Goal: Task Accomplishment & Management: Use online tool/utility

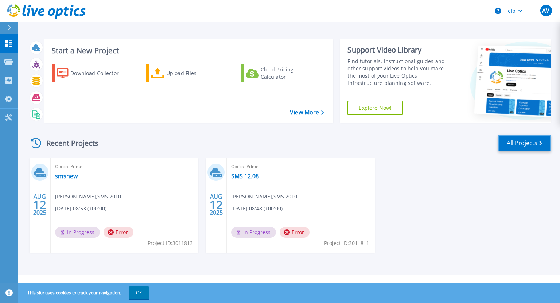
click at [466, 143] on link "All Projects" at bounding box center [524, 143] width 53 height 16
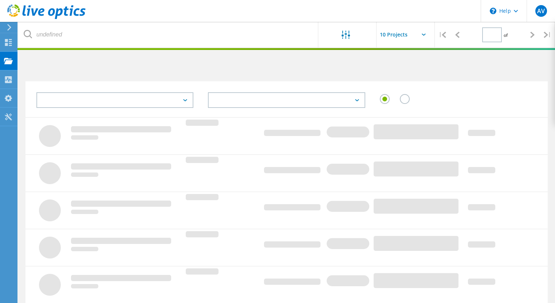
type input "1"
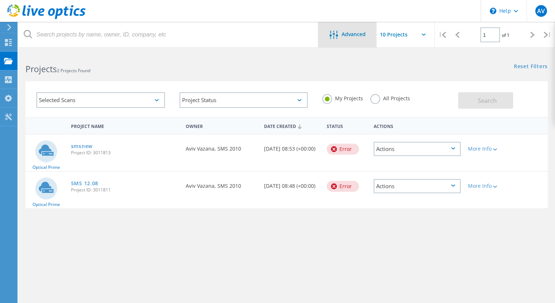
click at [344, 34] on span "Advanced" at bounding box center [354, 34] width 24 height 5
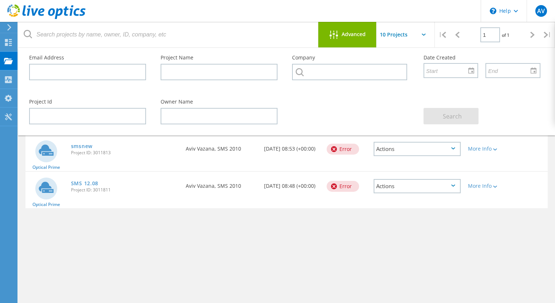
click at [344, 34] on span "Advanced" at bounding box center [354, 34] width 24 height 5
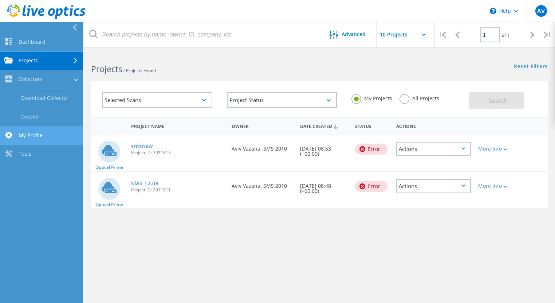
click at [29, 140] on link "My Profile" at bounding box center [41, 135] width 83 height 19
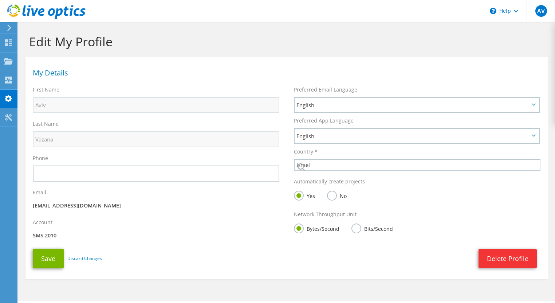
select select "99"
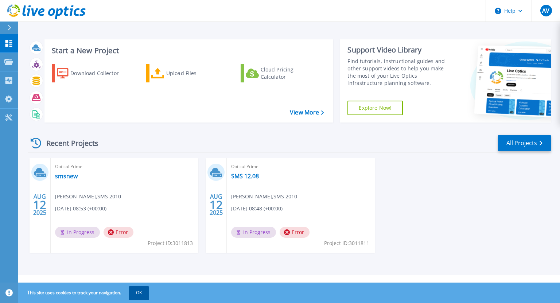
click at [134, 290] on button "OK" at bounding box center [139, 292] width 20 height 13
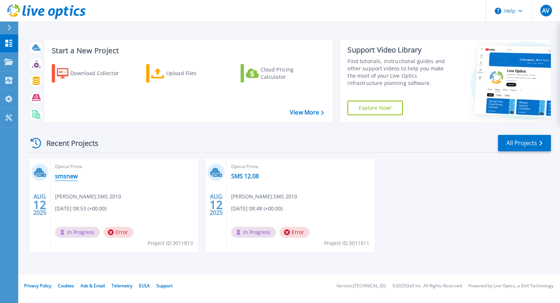
click at [73, 176] on link "smsnew" at bounding box center [66, 175] width 23 height 7
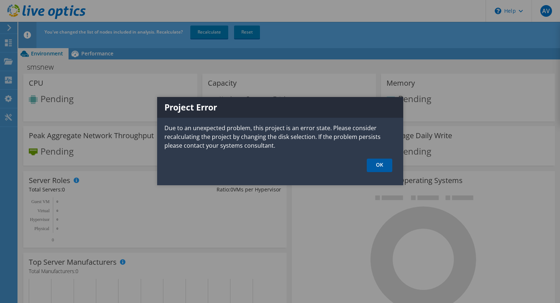
click at [384, 165] on link "OK" at bounding box center [380, 165] width 26 height 13
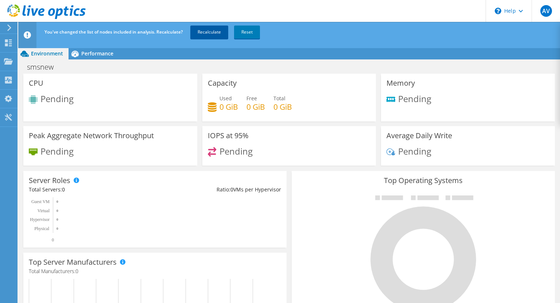
click at [216, 33] on link "Recalculate" at bounding box center [209, 32] width 38 height 13
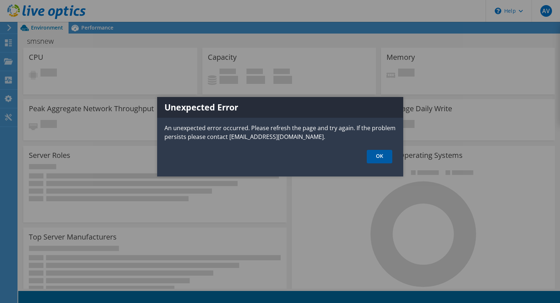
click at [383, 159] on link "OK" at bounding box center [380, 156] width 26 height 13
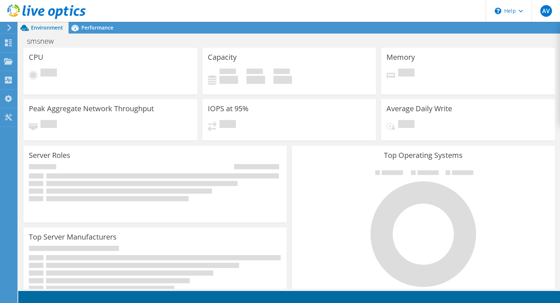
click at [31, 16] on icon at bounding box center [46, 11] width 78 height 15
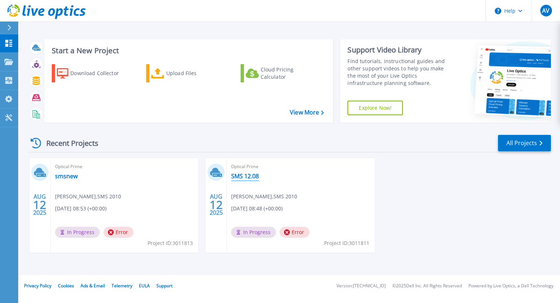
click at [242, 178] on link "SMS 12.08" at bounding box center [245, 175] width 28 height 7
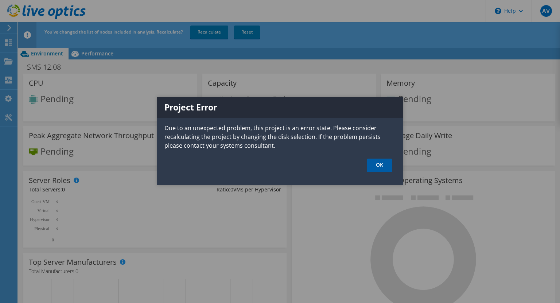
click at [367, 159] on link "OK" at bounding box center [380, 165] width 26 height 13
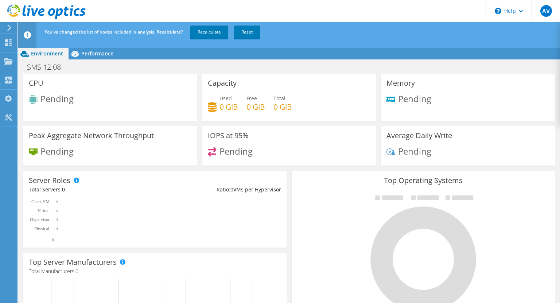
click at [102, 52] on span "Performance" at bounding box center [97, 53] width 32 height 7
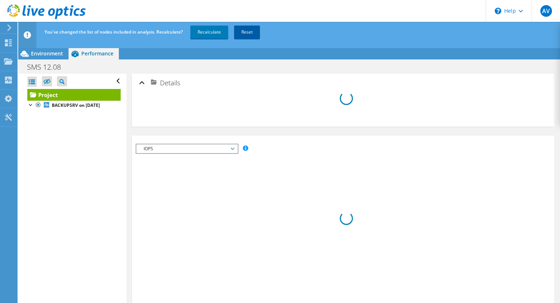
click at [239, 36] on link "Reset" at bounding box center [247, 32] width 26 height 13
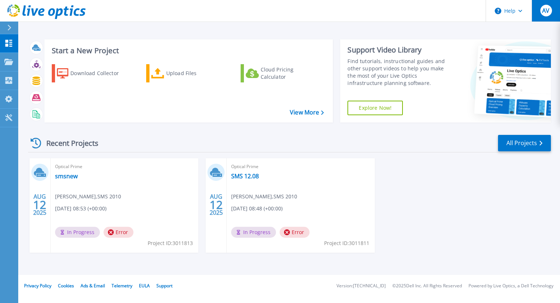
click at [546, 6] on div "AV" at bounding box center [546, 11] width 12 height 12
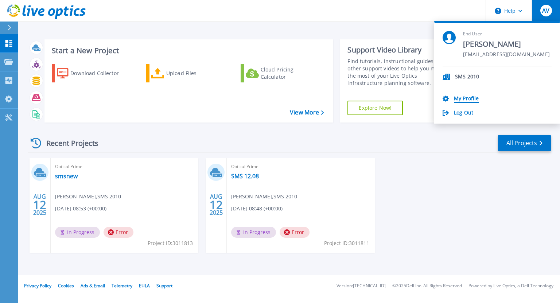
click at [474, 98] on link "My Profile" at bounding box center [466, 98] width 25 height 7
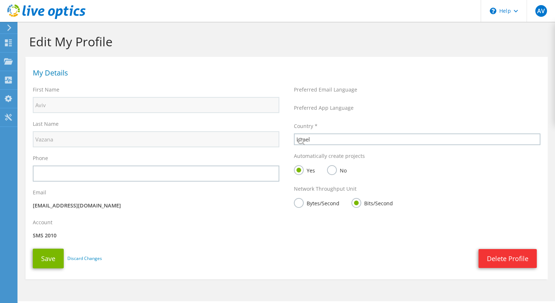
select select "99"
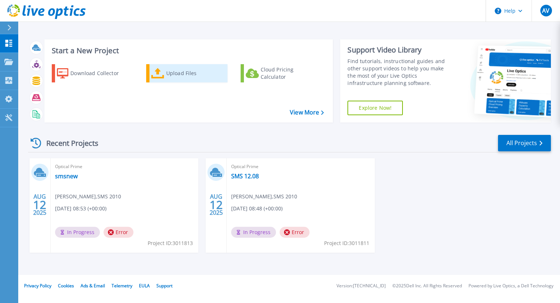
click at [169, 76] on div "Upload Files" at bounding box center [195, 73] width 58 height 15
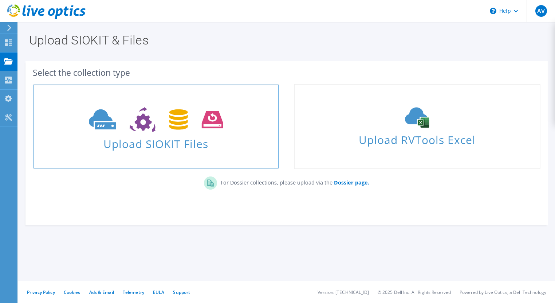
click at [204, 102] on link "Upload SIOKIT Files" at bounding box center [156, 126] width 247 height 85
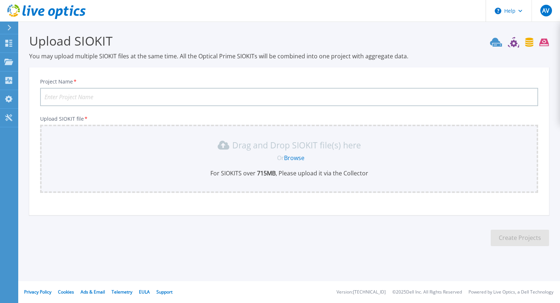
click at [459, 92] on input "Project Name *" at bounding box center [289, 97] width 498 height 18
click at [281, 158] on span "Or" at bounding box center [280, 158] width 7 height 8
click at [296, 158] on link "Browse" at bounding box center [294, 158] width 20 height 8
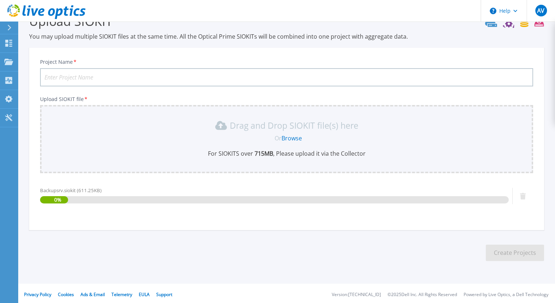
scroll to position [22, 0]
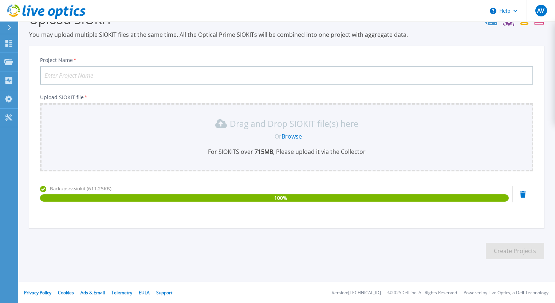
click at [118, 73] on input "Project Name *" at bounding box center [286, 75] width 493 height 18
type input "SMS2010"
click at [523, 247] on button "Create Projects" at bounding box center [515, 251] width 58 height 16
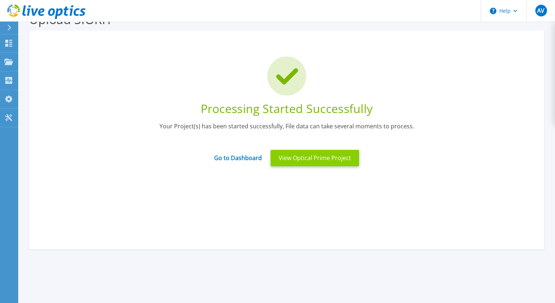
click at [340, 165] on button "View Optical Prime Project" at bounding box center [315, 158] width 89 height 16
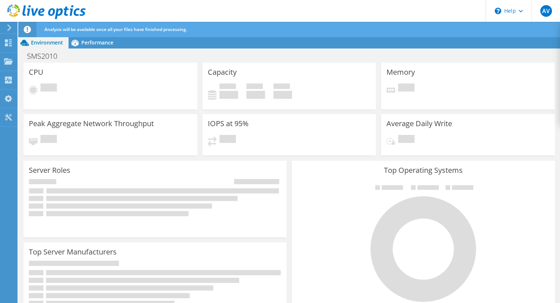
click at [36, 10] on use at bounding box center [46, 11] width 78 height 15
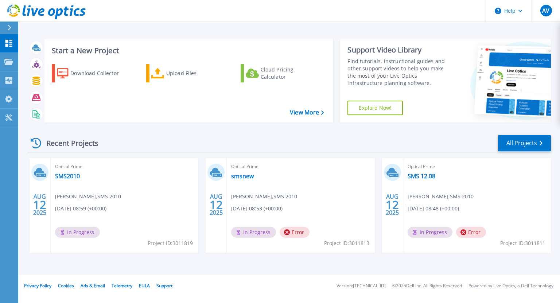
click at [393, 140] on div "Recent Projects All Projects" at bounding box center [289, 143] width 523 height 18
click at [332, 141] on div "Recent Projects All Projects" at bounding box center [289, 143] width 523 height 18
click at [380, 145] on div "Recent Projects All Projects" at bounding box center [289, 143] width 523 height 18
click at [442, 147] on div "Recent Projects All Projects" at bounding box center [289, 143] width 523 height 18
click at [368, 141] on div "Recent Projects All Projects" at bounding box center [289, 143] width 523 height 18
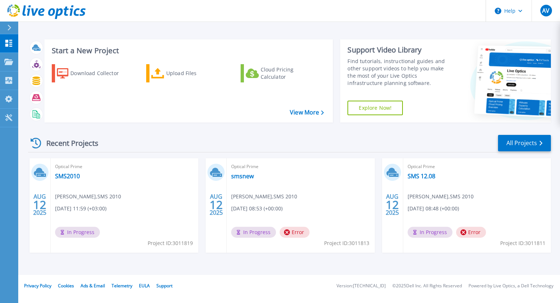
click at [286, 233] on icon at bounding box center [287, 232] width 6 height 6
click at [70, 175] on link "SMS2010" at bounding box center [67, 175] width 25 height 7
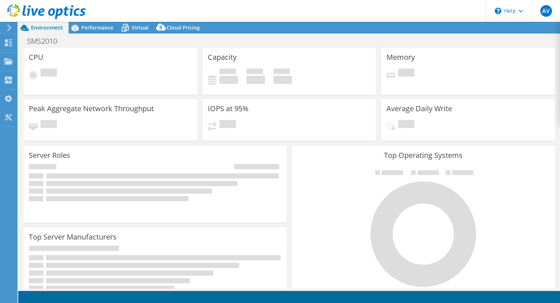
select select "USD"
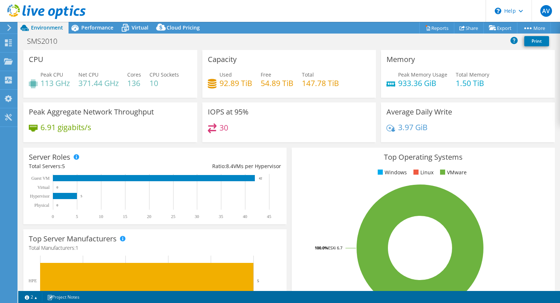
click at [225, 129] on h4 "30" at bounding box center [223, 128] width 9 height 8
click at [233, 148] on div "Server Roles Physical Servers represent bare metal servers that were targets of…" at bounding box center [154, 186] width 263 height 77
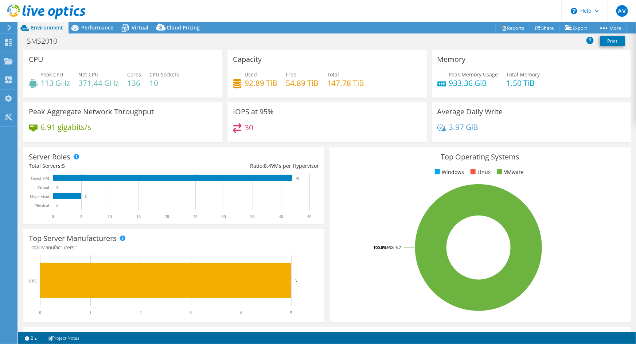
click at [457, 82] on h4 "933.36 GiB" at bounding box center [473, 83] width 49 height 8
click at [245, 82] on h4 "92.89 TiB" at bounding box center [261, 83] width 33 height 8
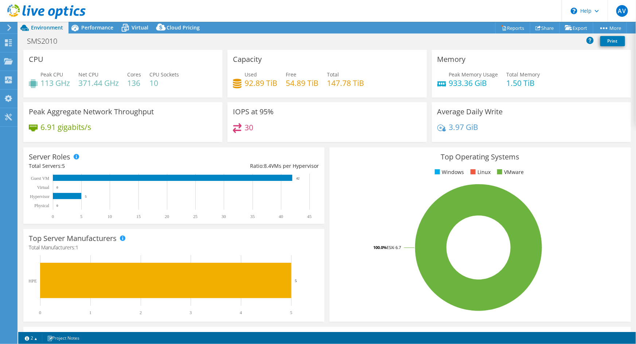
click at [284, 85] on div "Used 92.89 TiB Free 54.89 TiB Total 147.78 TiB" at bounding box center [327, 83] width 188 height 24
click at [244, 89] on div "Used 92.89 TiB Free 54.89 TiB Total 147.78 TiB" at bounding box center [327, 83] width 188 height 24
click at [247, 86] on h4 "92.89 TiB" at bounding box center [261, 83] width 33 height 8
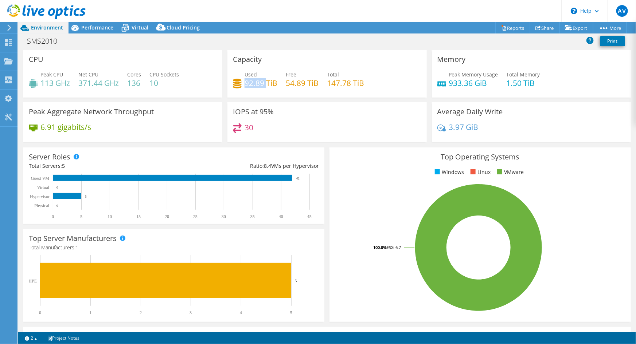
click at [247, 86] on h4 "92.89 TiB" at bounding box center [261, 83] width 33 height 8
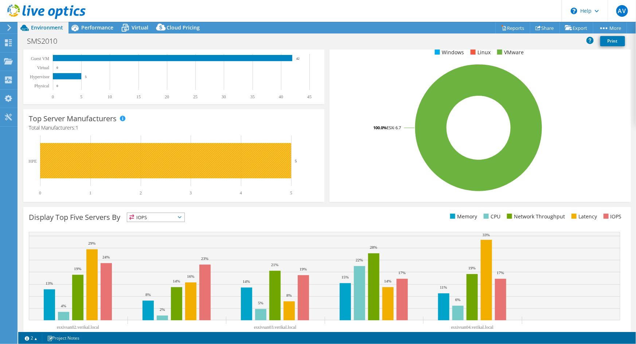
scroll to position [142, 0]
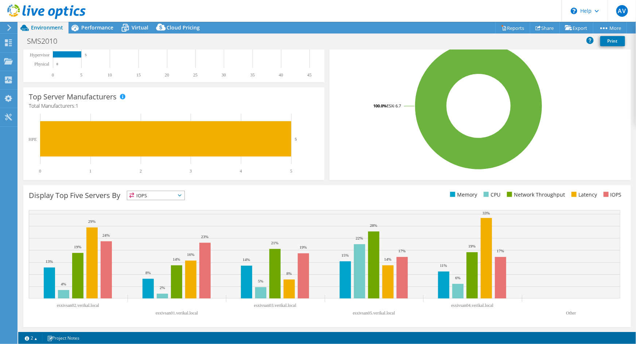
click at [171, 193] on span "IOPS" at bounding box center [155, 195] width 57 height 9
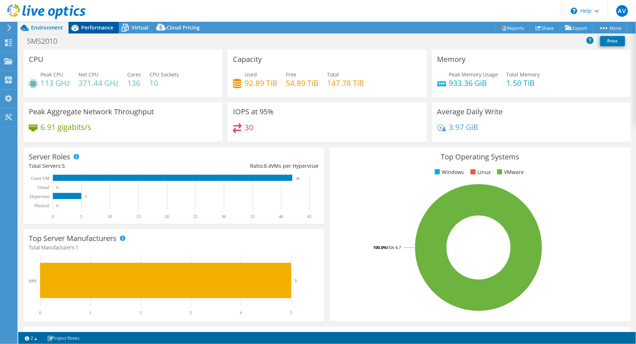
click at [82, 28] on span "Performance" at bounding box center [97, 27] width 32 height 7
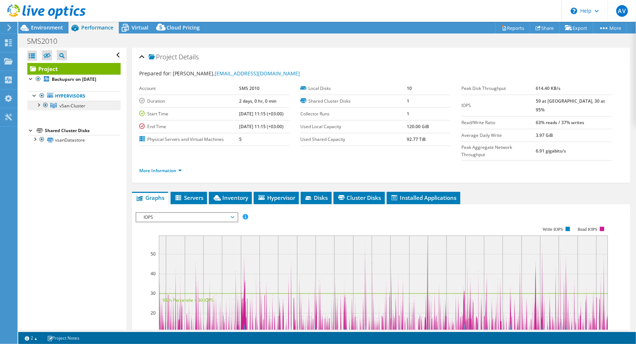
click at [66, 106] on span "vSan-Cluster" at bounding box center [72, 106] width 26 height 6
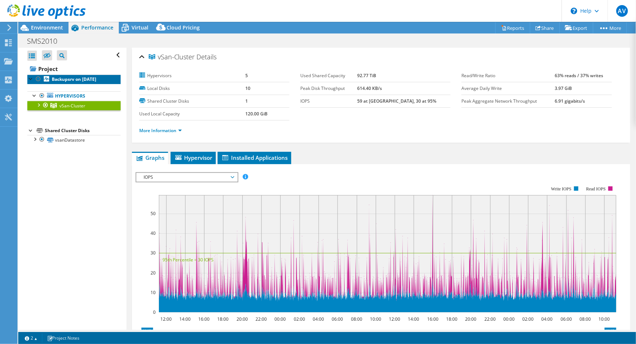
click at [74, 80] on b "Backupsrv on [DATE]" at bounding box center [74, 79] width 44 height 6
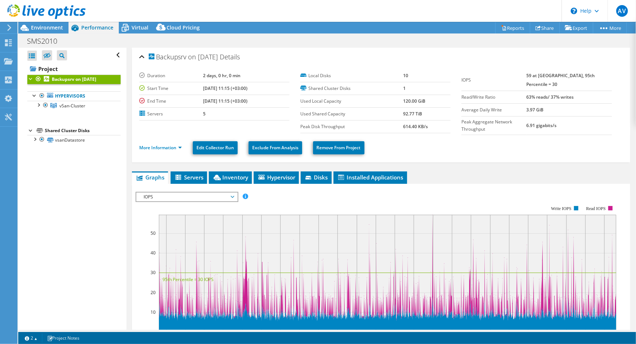
click at [30, 81] on div at bounding box center [30, 78] width 7 height 7
click at [75, 109] on link "vSan-Cluster" at bounding box center [73, 105] width 93 height 9
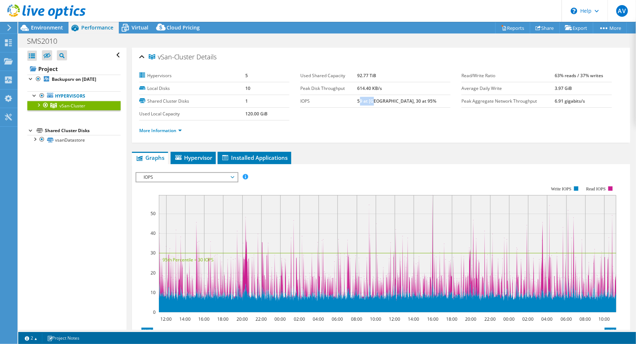
drag, startPoint x: 379, startPoint y: 101, endPoint x: 393, endPoint y: 102, distance: 14.3
click at [393, 102] on b "59 at [GEOGRAPHIC_DATA], 30 at 95%" at bounding box center [397, 101] width 79 height 6
drag, startPoint x: 379, startPoint y: 102, endPoint x: 389, endPoint y: 102, distance: 10.2
click at [389, 102] on b "59 at [GEOGRAPHIC_DATA], 30 at 95%" at bounding box center [397, 101] width 79 height 6
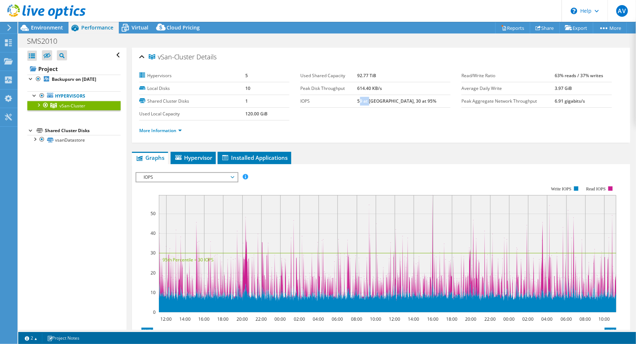
click at [389, 102] on b "59 at [GEOGRAPHIC_DATA], 30 at 95%" at bounding box center [397, 101] width 79 height 6
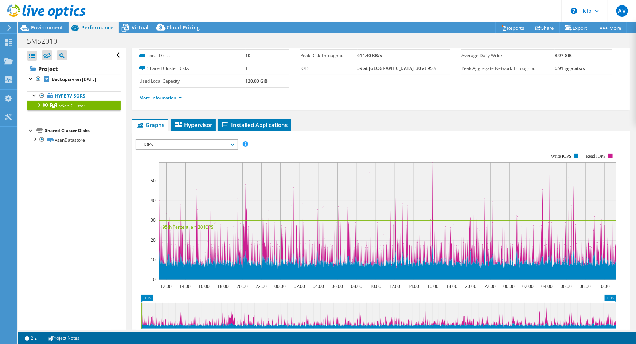
click at [248, 215] on rect at bounding box center [387, 221] width 457 height 117
click at [246, 216] on icon "12:00 14:00 16:00 18:00 20:00 22:00 00:00 02:00 04:00 06:00 08:00 10:00 12:00 1…" at bounding box center [379, 217] width 486 height 146
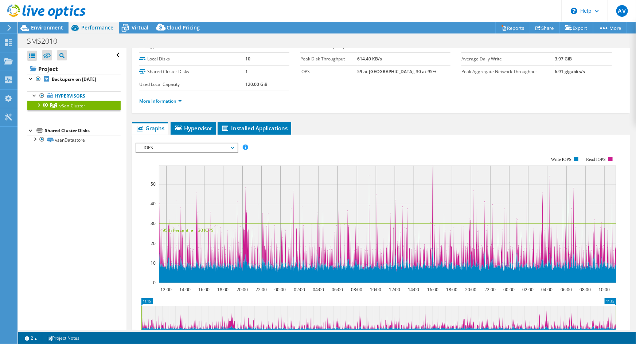
scroll to position [0, 0]
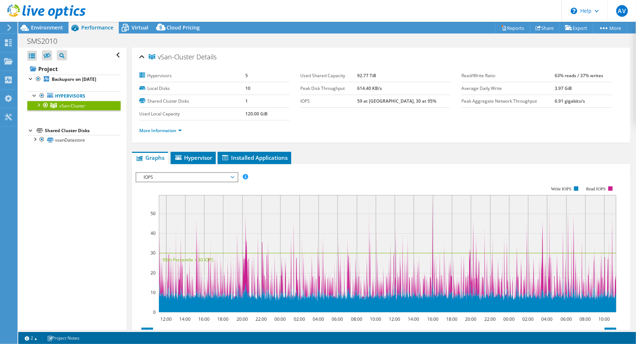
click at [202, 173] on span "IOPS" at bounding box center [187, 177] width 94 height 9
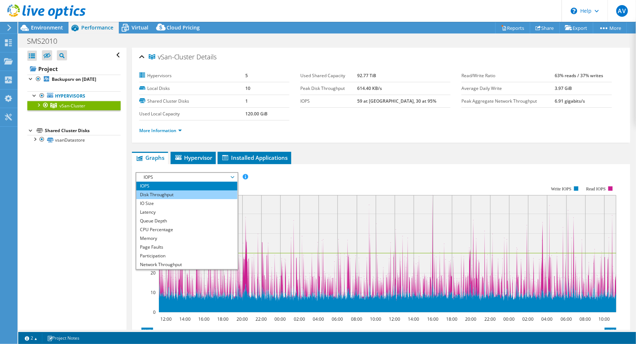
click at [170, 191] on li "Disk Throughput" at bounding box center [186, 195] width 101 height 9
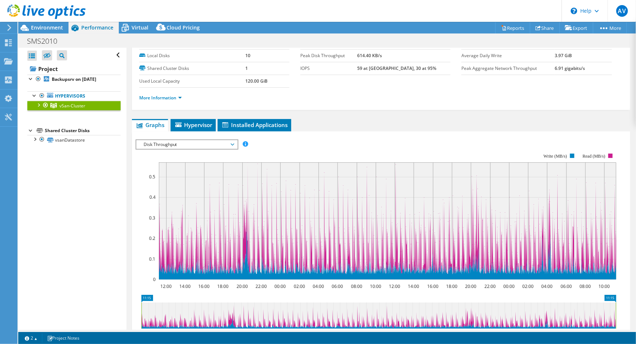
scroll to position [99, 0]
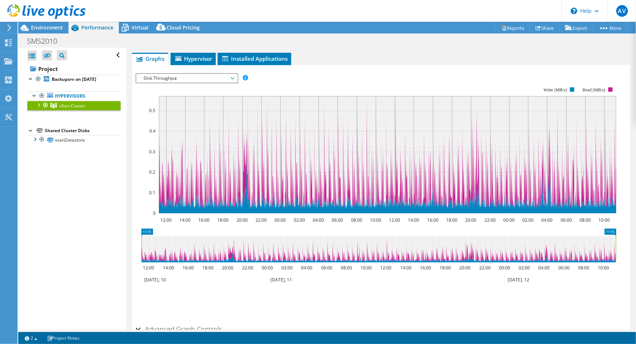
click at [175, 71] on div "IOPS Disk Throughput IO Size Latency Queue Depth CPU Percentage Memory Page Fau…" at bounding box center [381, 196] width 491 height 253
click at [175, 77] on span "Disk Throughput" at bounding box center [187, 78] width 94 height 9
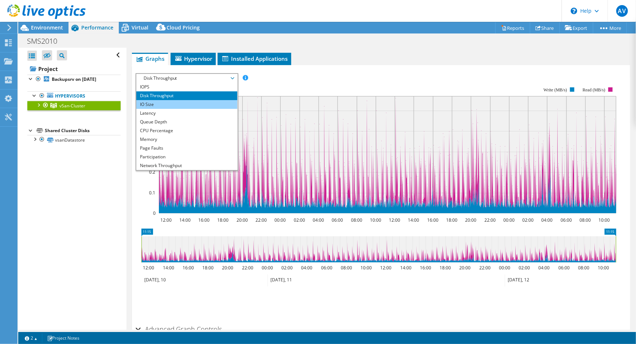
click at [166, 106] on li "IO Size" at bounding box center [186, 104] width 101 height 9
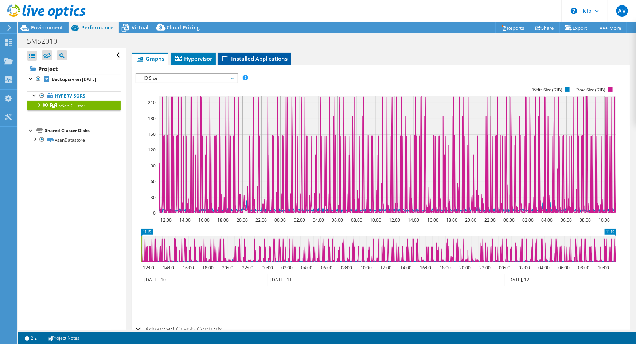
click at [243, 62] on li "Installed Applications" at bounding box center [255, 59] width 74 height 12
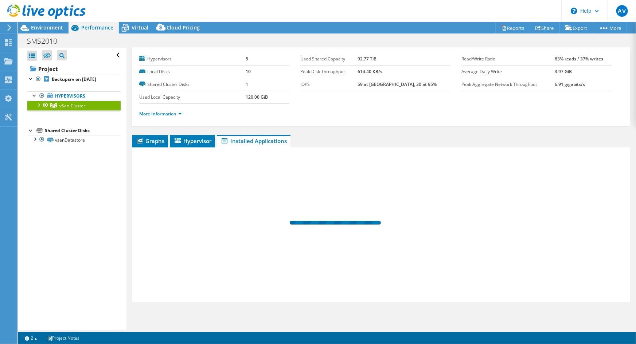
scroll to position [16, 0]
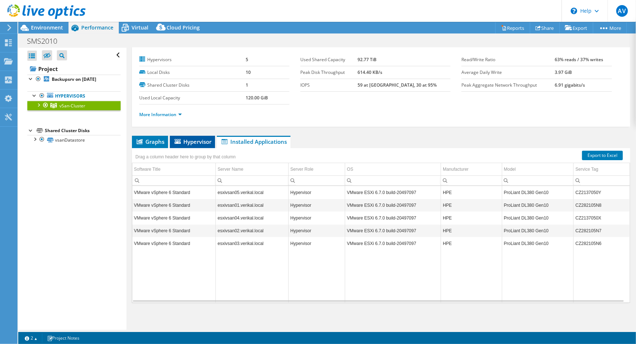
click at [188, 142] on span "Hypervisor" at bounding box center [192, 141] width 38 height 7
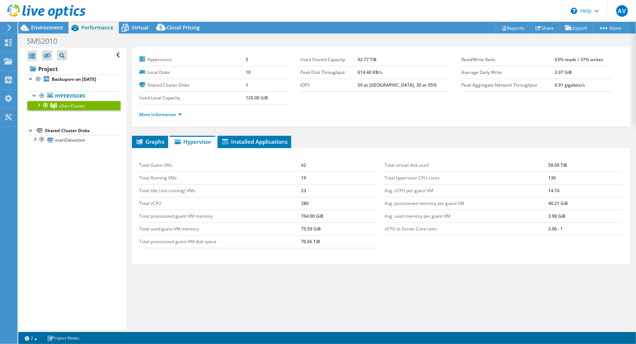
scroll to position [0, 0]
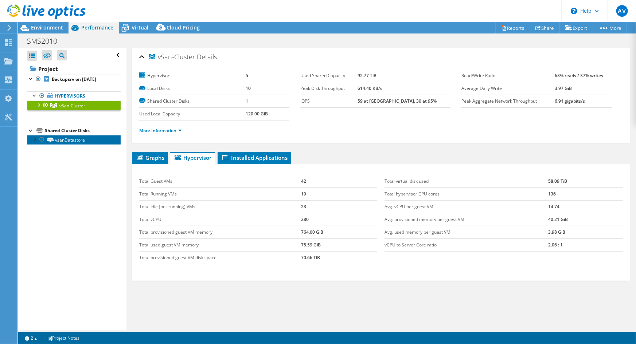
click at [75, 144] on link "vsanDatastore" at bounding box center [73, 139] width 93 height 9
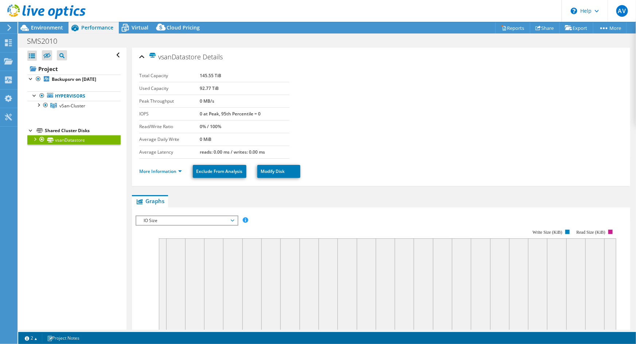
click at [207, 102] on b "0 MB/s" at bounding box center [207, 101] width 15 height 6
click at [205, 113] on b "0 at Peak, 95th Percentile = 0" at bounding box center [230, 114] width 61 height 6
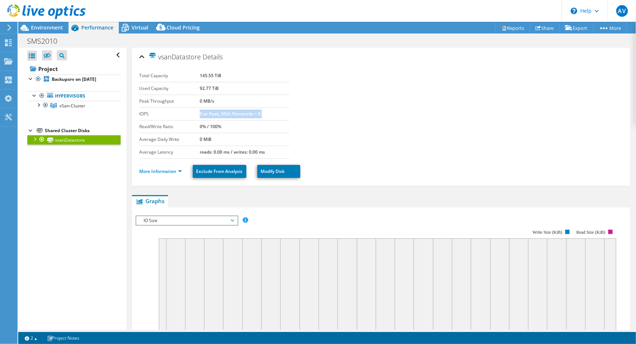
click at [205, 113] on b "0 at Peak, 95th Percentile = 0" at bounding box center [230, 114] width 61 height 6
click at [203, 125] on b "0% / 100%" at bounding box center [211, 127] width 22 height 6
click at [205, 138] on b "0 MiB" at bounding box center [206, 139] width 12 height 6
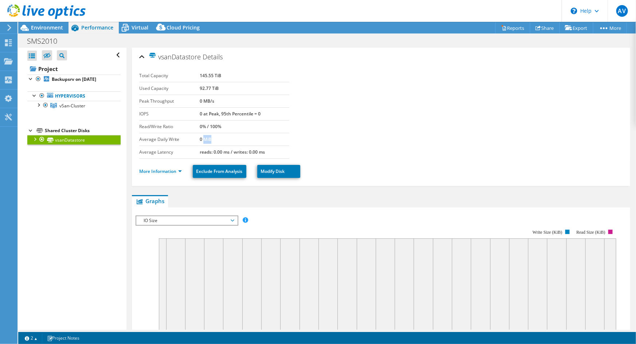
click at [205, 138] on b "0 MiB" at bounding box center [206, 139] width 12 height 6
click at [62, 105] on span "vSan-Cluster" at bounding box center [72, 106] width 26 height 6
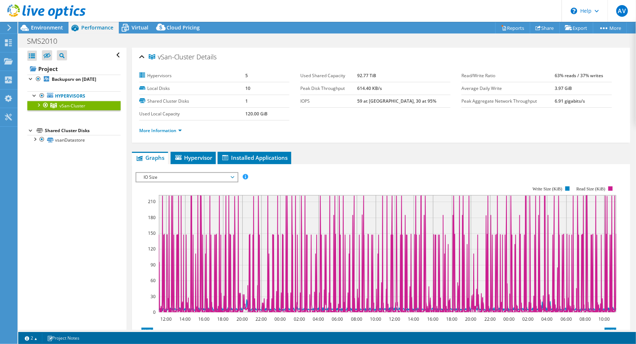
click at [186, 179] on span "IO Size" at bounding box center [187, 177] width 94 height 9
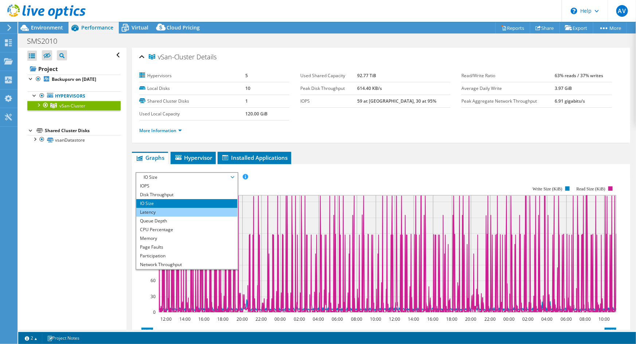
click at [187, 212] on li "Latency" at bounding box center [186, 212] width 101 height 9
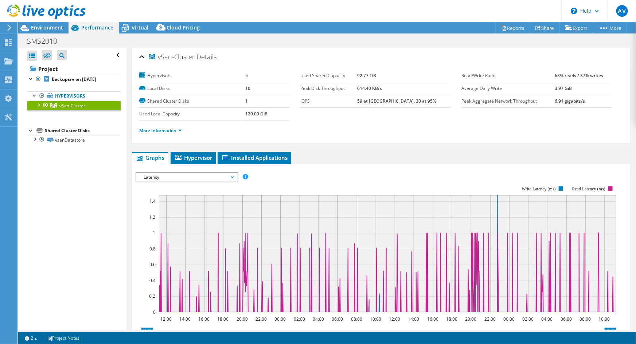
click at [223, 179] on span "Latency" at bounding box center [187, 177] width 94 height 9
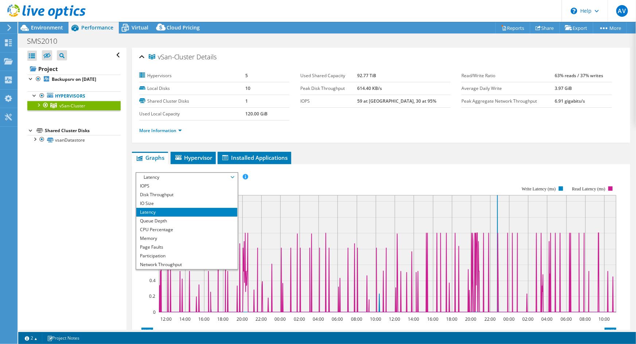
click at [251, 184] on rect at bounding box center [376, 250] width 481 height 146
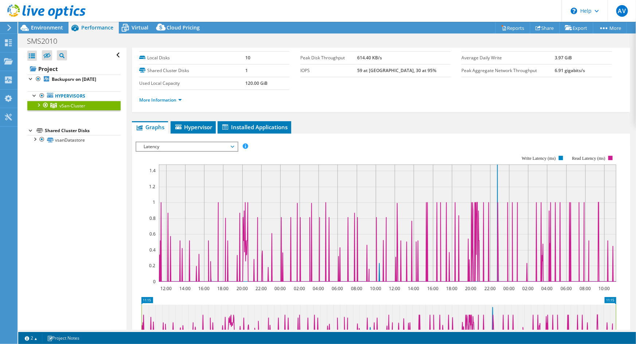
scroll to position [66, 0]
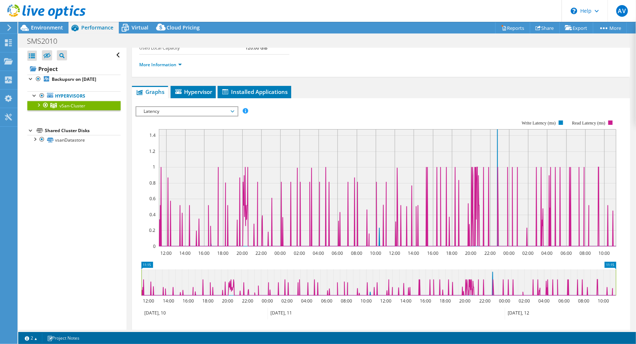
click at [248, 203] on icon at bounding box center [387, 206] width 457 height 79
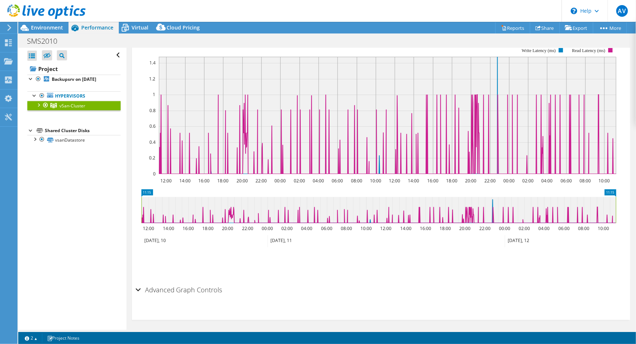
scroll to position [140, 0]
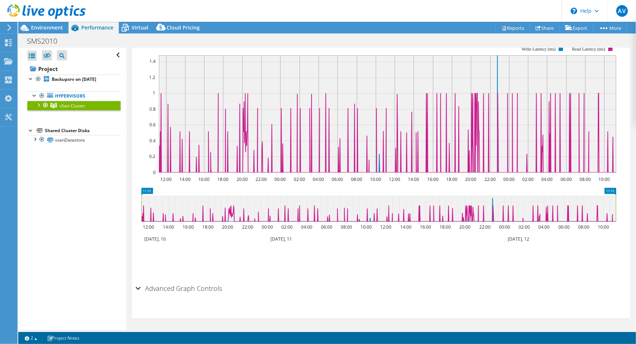
click at [492, 206] on icon at bounding box center [378, 209] width 475 height 26
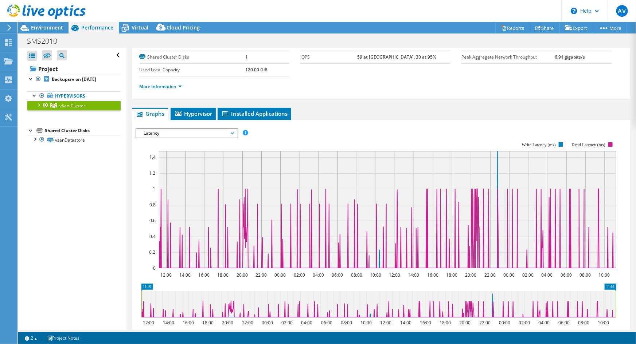
scroll to position [40, 0]
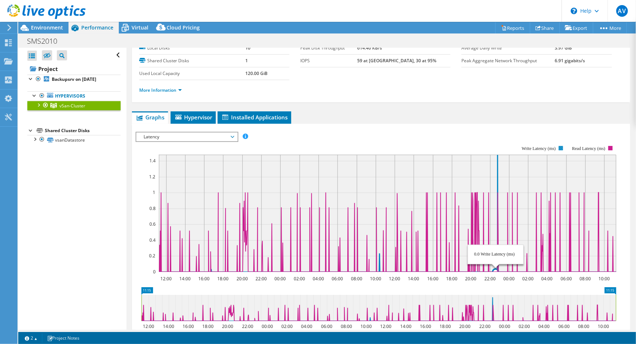
click at [496, 161] on icon at bounding box center [387, 213] width 457 height 117
click at [230, 138] on span "Latency" at bounding box center [187, 137] width 94 height 9
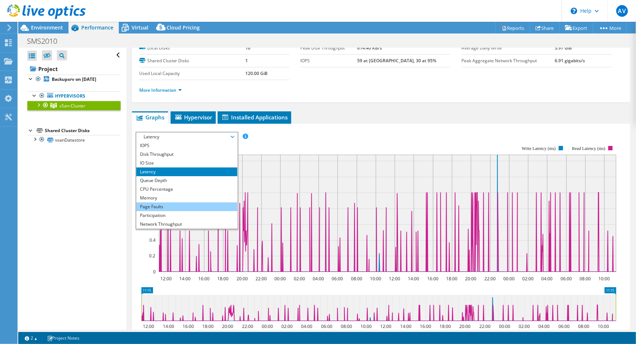
click at [170, 206] on li "Page Faults" at bounding box center [186, 207] width 101 height 9
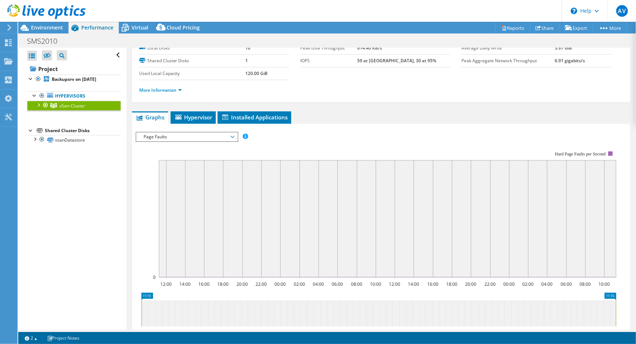
click at [188, 135] on span "Page Faults" at bounding box center [187, 137] width 94 height 9
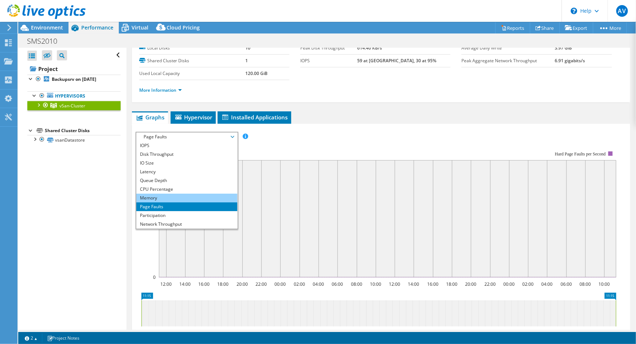
click at [163, 196] on li "Memory" at bounding box center [186, 198] width 101 height 9
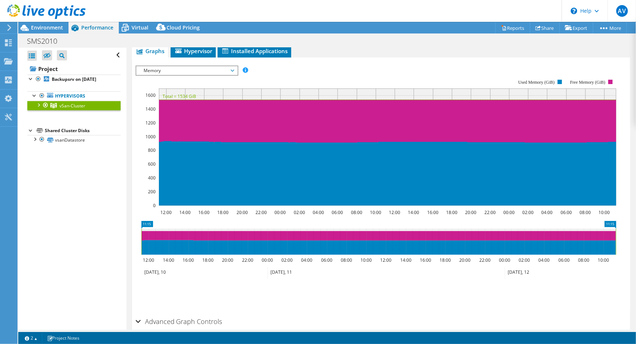
scroll to position [74, 0]
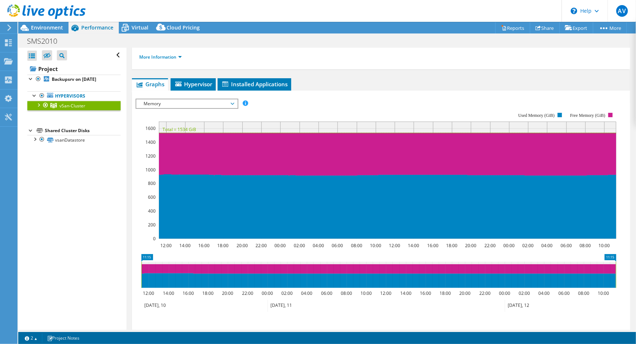
click at [222, 102] on span "Memory" at bounding box center [187, 103] width 94 height 9
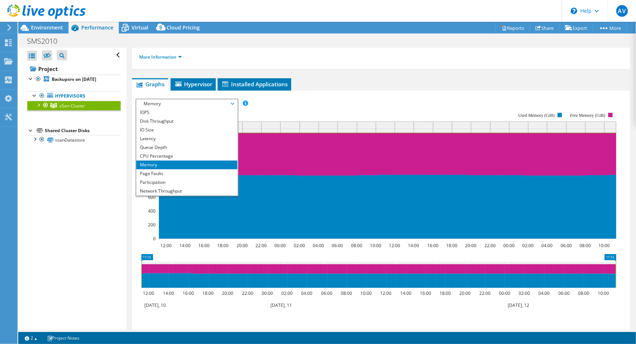
click at [222, 102] on span "Memory" at bounding box center [187, 103] width 94 height 9
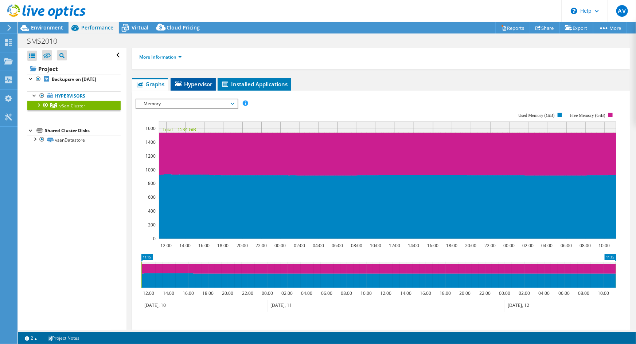
click at [206, 81] on span "Hypervisor" at bounding box center [193, 84] width 38 height 7
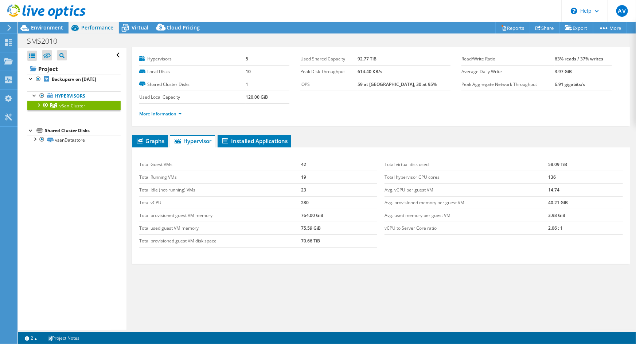
scroll to position [16, 0]
click at [153, 141] on span "Graphs" at bounding box center [150, 141] width 29 height 7
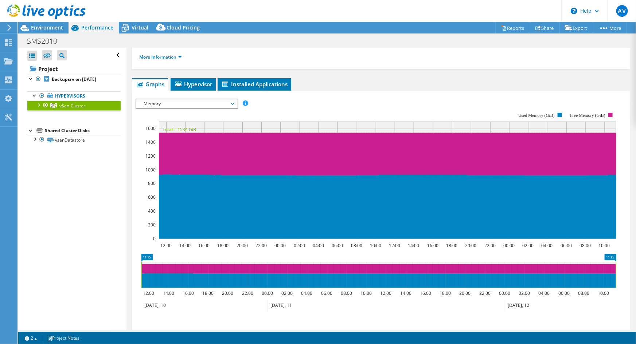
click at [224, 100] on span "Memory" at bounding box center [187, 103] width 94 height 9
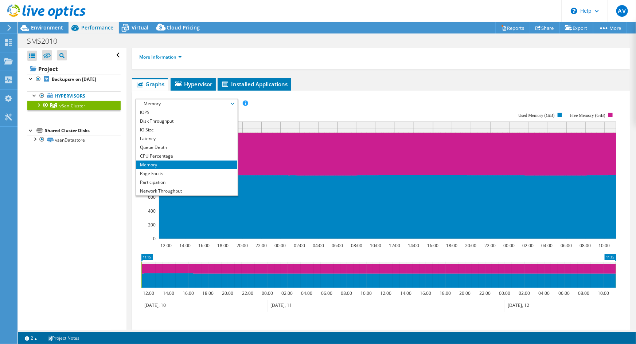
click at [224, 100] on span "Memory" at bounding box center [187, 103] width 94 height 9
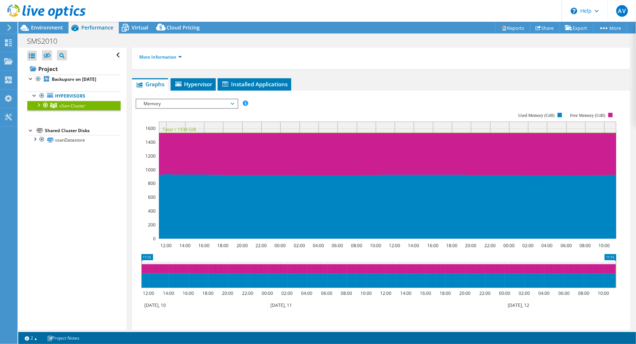
click at [254, 95] on div "IOPS Disk Throughput IO Size Latency Queue Depth CPU Percentage Memory Page Fau…" at bounding box center [381, 221] width 491 height 253
click at [254, 91] on div "IOPS Disk Throughput IO Size Latency Queue Depth CPU Percentage Memory Page Fau…" at bounding box center [381, 219] width 491 height 257
click at [254, 85] on span "Installed Applications" at bounding box center [254, 84] width 66 height 7
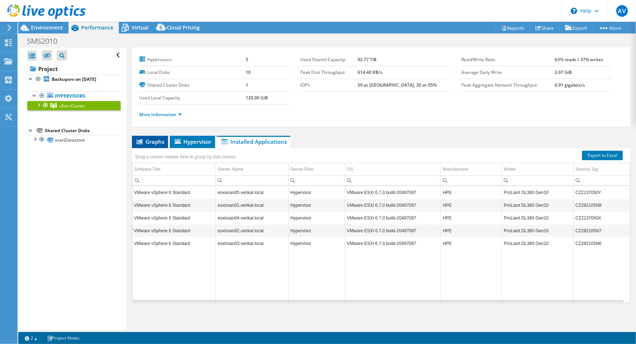
click at [148, 139] on span "Graphs" at bounding box center [150, 141] width 29 height 7
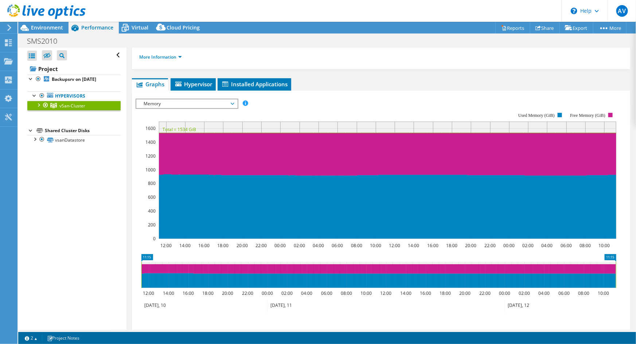
click at [213, 109] on rect at bounding box center [376, 176] width 481 height 146
click at [212, 104] on span "Memory" at bounding box center [187, 103] width 94 height 9
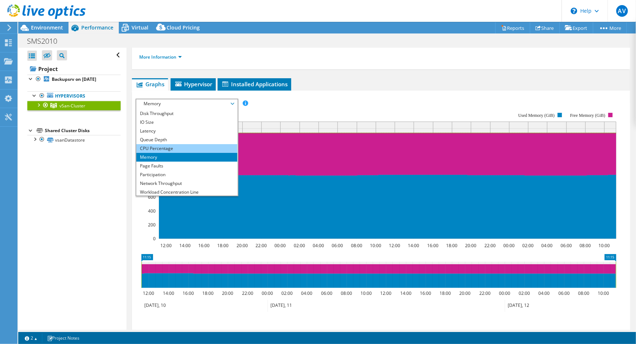
scroll to position [0, 0]
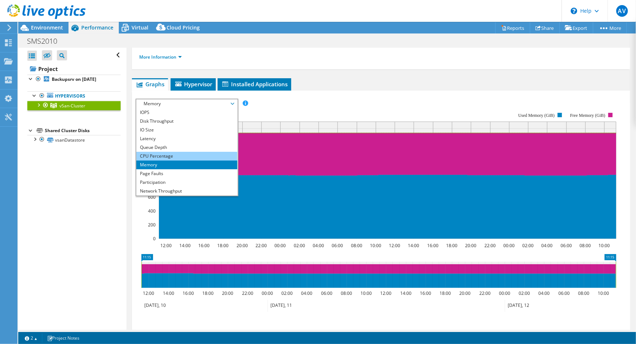
click at [161, 152] on li "CPU Percentage" at bounding box center [186, 156] width 101 height 9
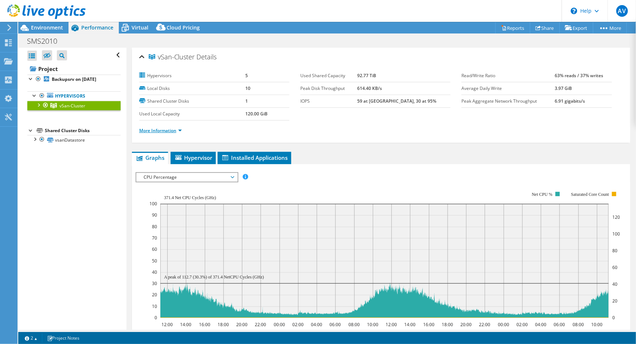
click at [163, 128] on link "More Information" at bounding box center [160, 131] width 43 height 6
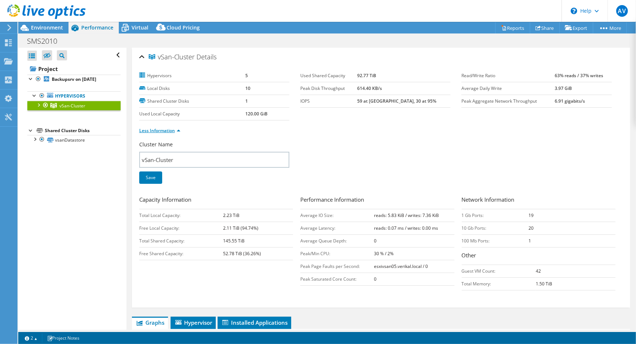
click at [166, 131] on link "Less Information" at bounding box center [159, 131] width 41 height 6
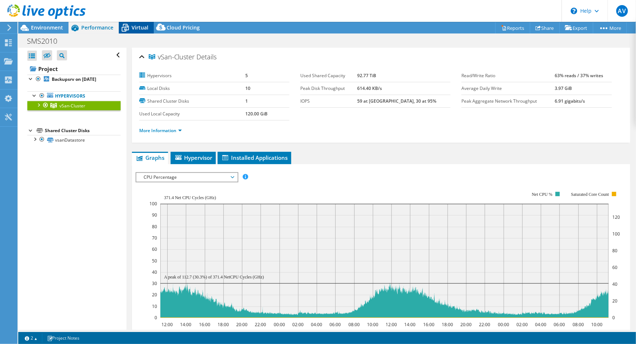
click at [143, 28] on span "Virtual" at bounding box center [140, 27] width 17 height 7
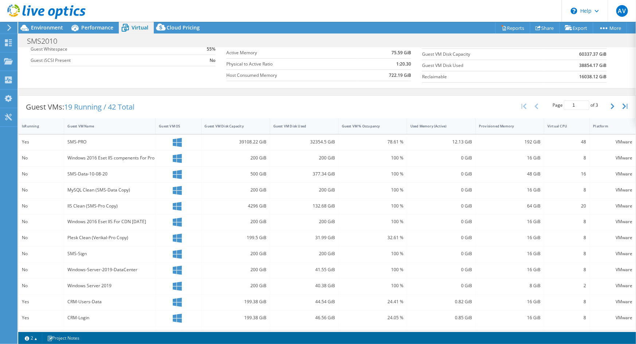
scroll to position [143, 0]
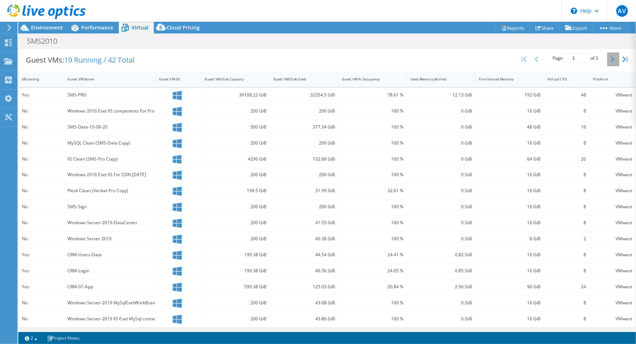
click at [559, 56] on button "button" at bounding box center [613, 59] width 12 height 14
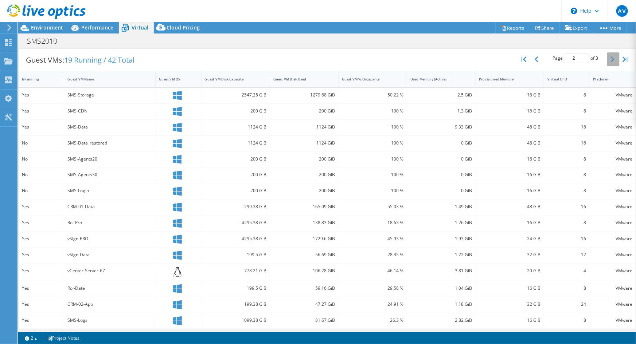
click at [559, 56] on button "button" at bounding box center [613, 59] width 12 height 14
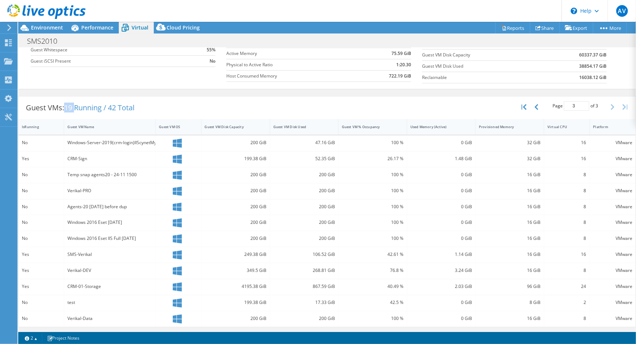
drag, startPoint x: 75, startPoint y: 104, endPoint x: 67, endPoint y: 106, distance: 8.9
click at [67, 106] on span "19 Running / 42 Total" at bounding box center [99, 108] width 70 height 10
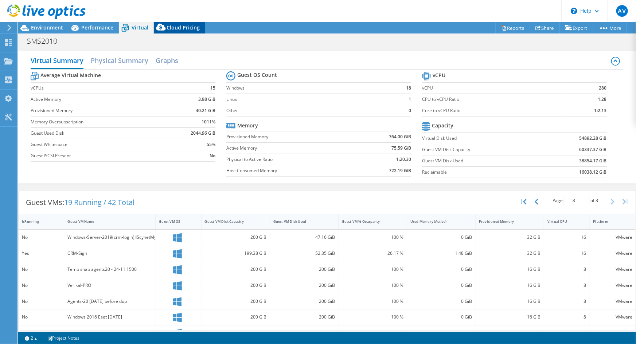
click at [176, 24] on span "Cloud Pricing" at bounding box center [183, 27] width 33 height 7
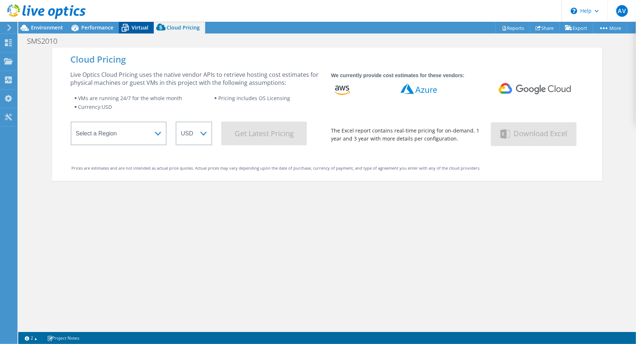
click at [147, 28] on span "Virtual" at bounding box center [140, 27] width 17 height 7
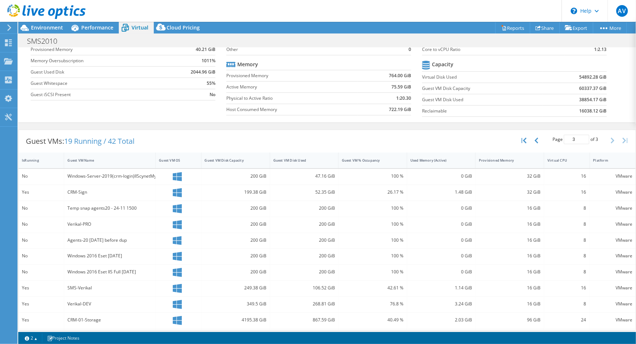
scroll to position [95, 0]
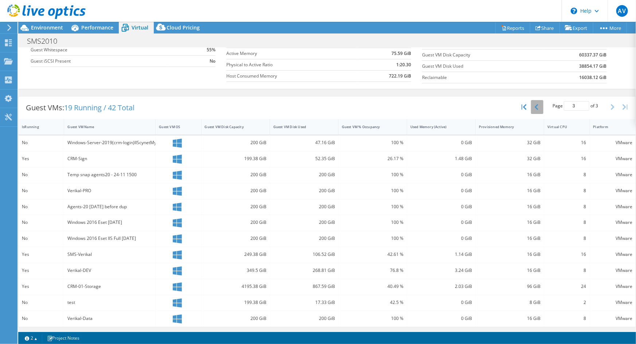
click at [531, 110] on button "button" at bounding box center [537, 107] width 12 height 14
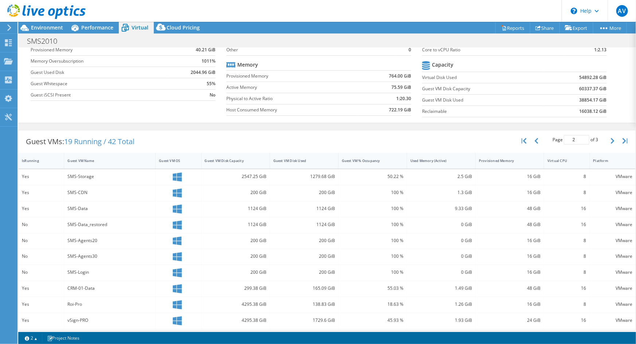
scroll to position [0, 0]
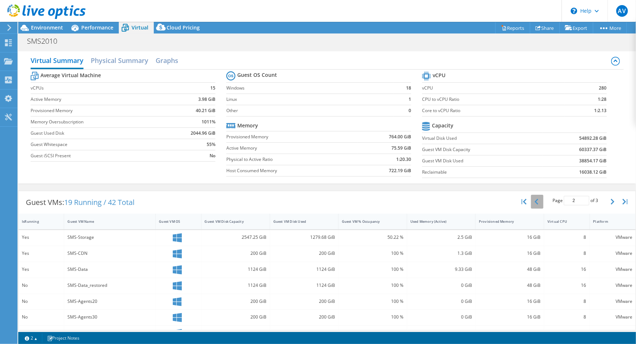
click at [535, 200] on icon "button" at bounding box center [537, 202] width 4 height 6
type input "1"
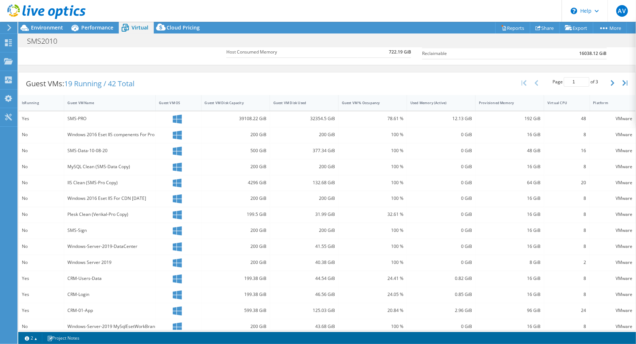
scroll to position [109, 0]
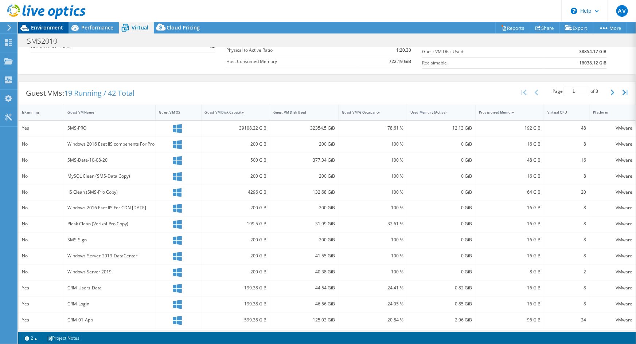
click at [57, 29] on span "Environment" at bounding box center [47, 27] width 32 height 7
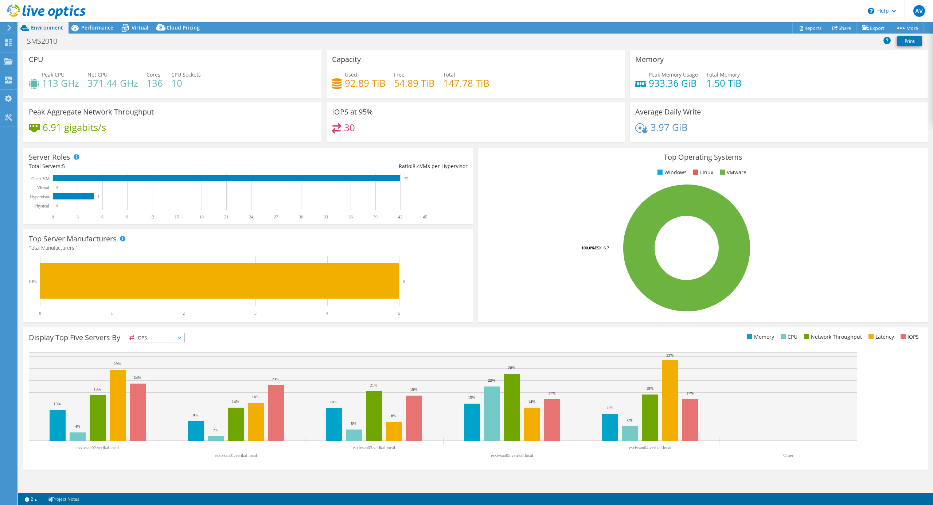
scroll to position [0, 0]
